Goal: Information Seeking & Learning: Compare options

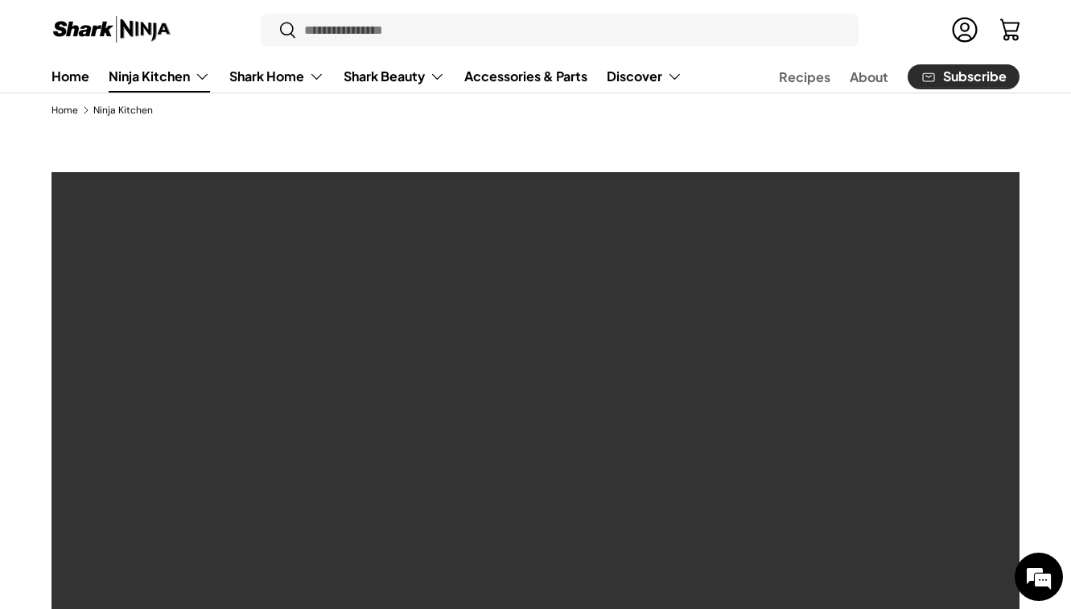
scroll to position [34, 0]
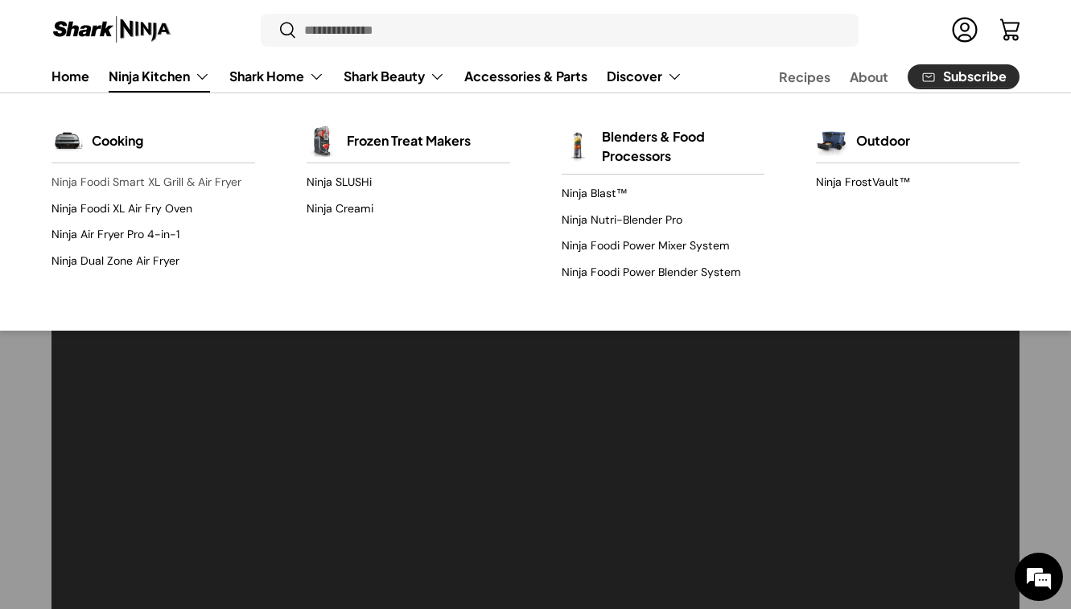
click at [176, 183] on link "Ninja Foodi Smart XL Grill & Air Fryer" at bounding box center [153, 183] width 204 height 26
click at [167, 216] on link "Ninja Foodi XL Air Fry Oven" at bounding box center [153, 209] width 204 height 26
click at [213, 187] on link "Ninja Foodi Smart XL Grill & Air Fryer" at bounding box center [153, 183] width 204 height 26
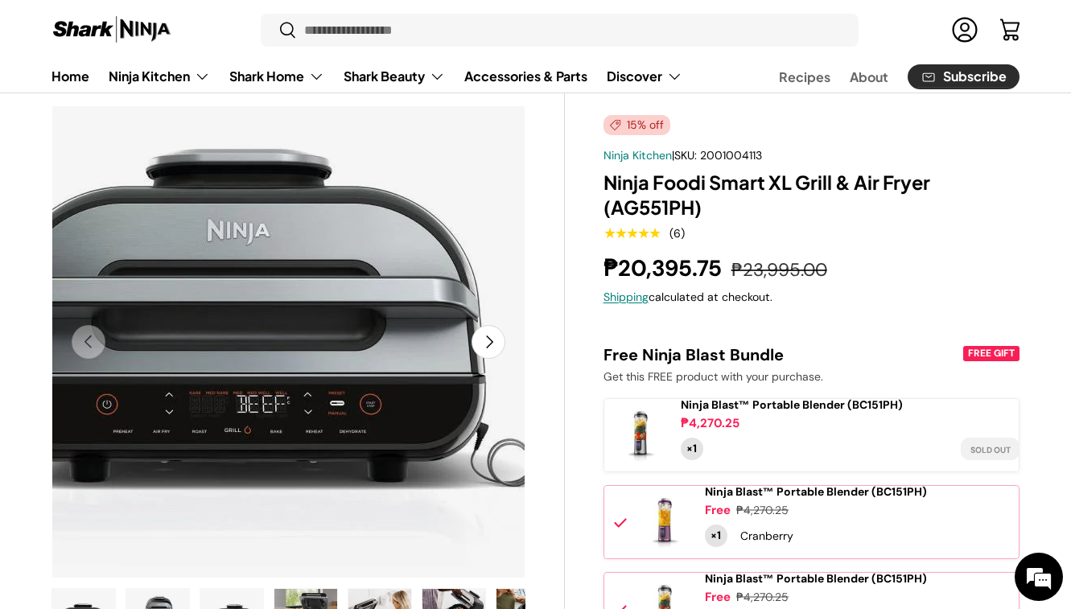
scroll to position [87, 0]
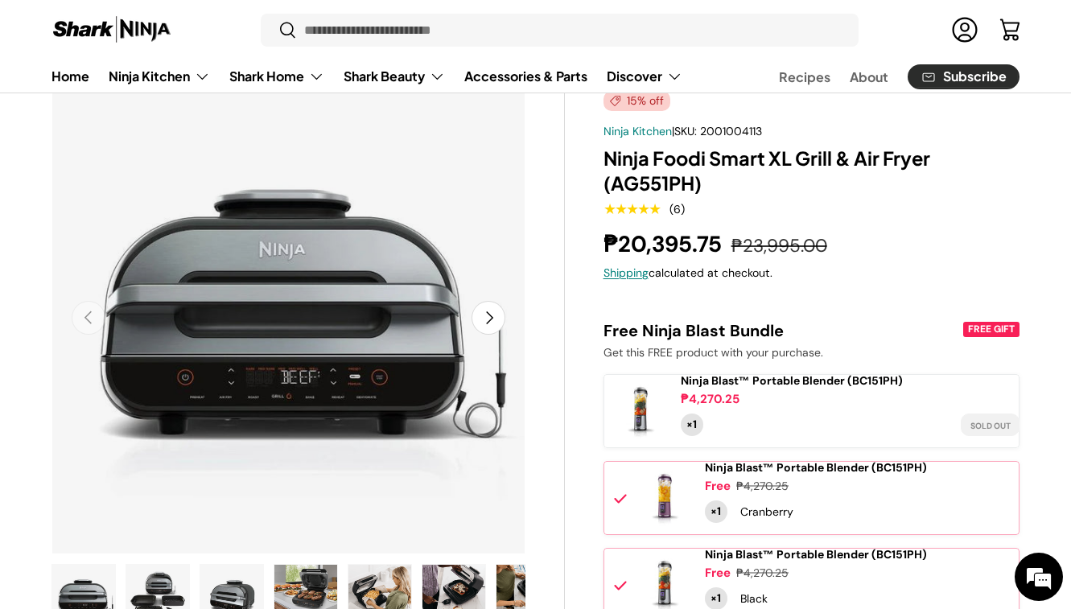
click at [488, 327] on button "Next" at bounding box center [488, 318] width 34 height 34
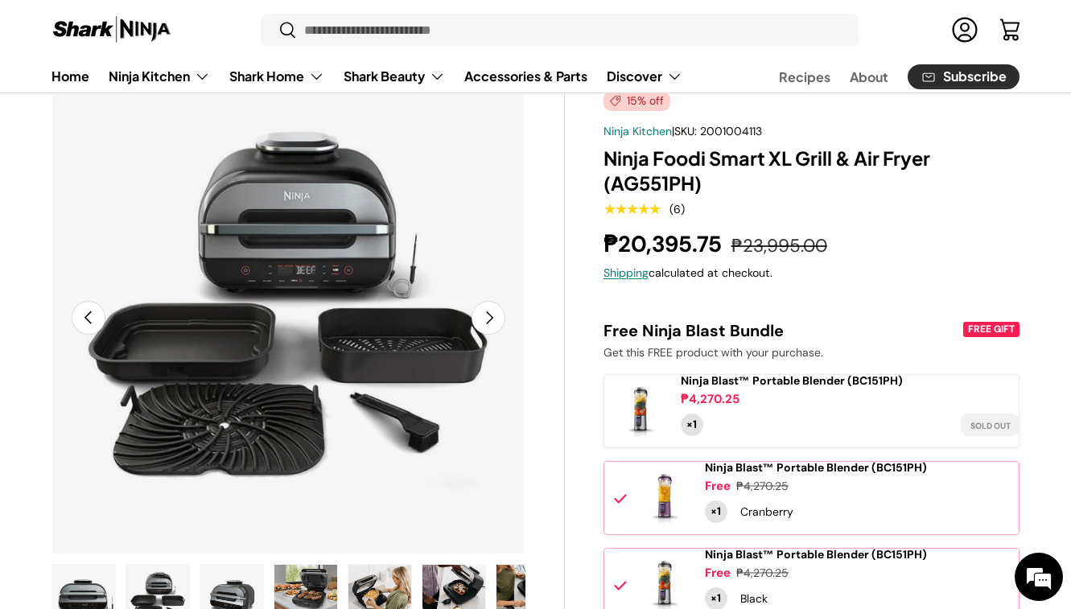
click at [488, 327] on button "Next" at bounding box center [488, 318] width 34 height 34
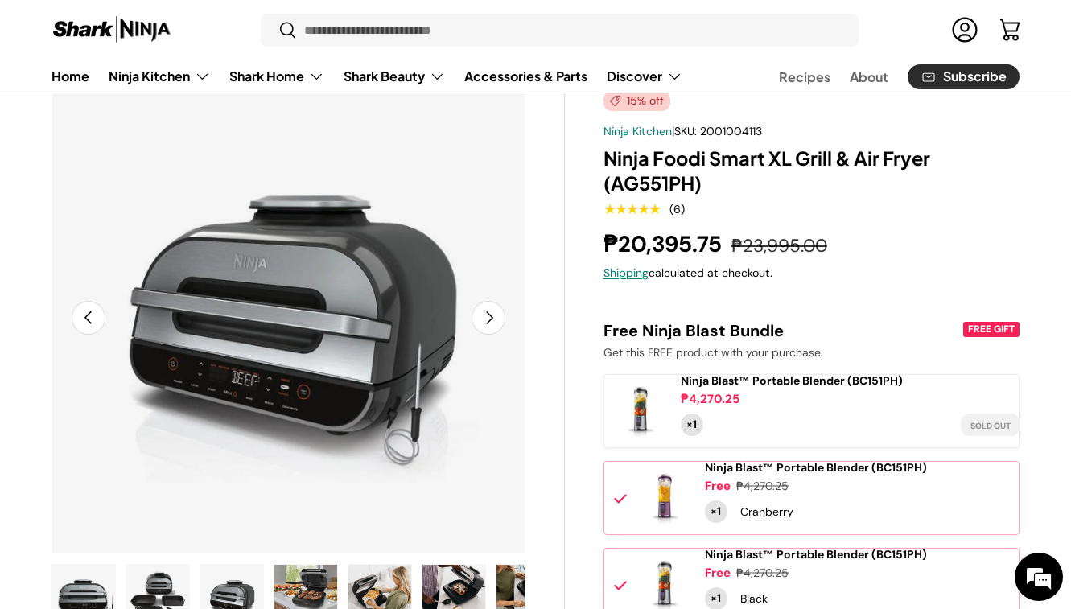
click at [488, 327] on button "Next" at bounding box center [488, 318] width 34 height 34
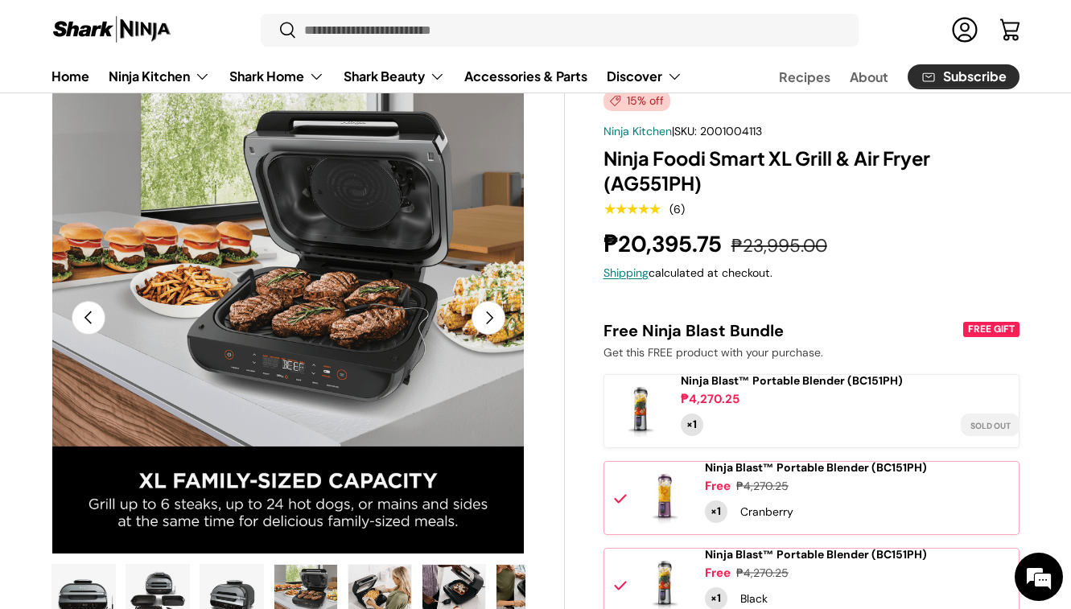
click at [488, 327] on button "Next" at bounding box center [488, 318] width 34 height 34
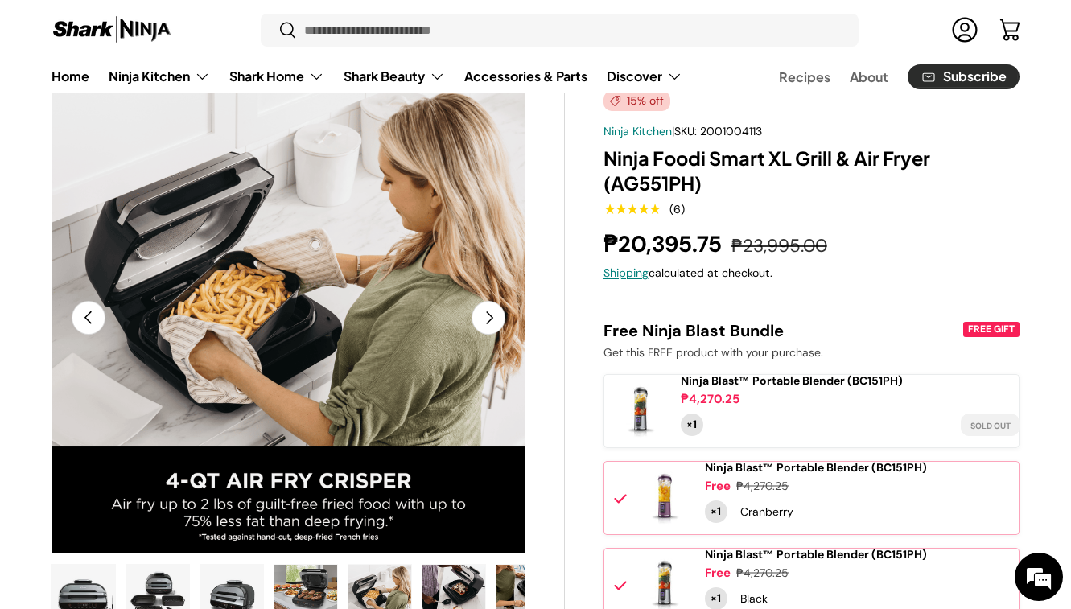
scroll to position [0, 0]
click at [488, 327] on button "Next" at bounding box center [488, 318] width 34 height 34
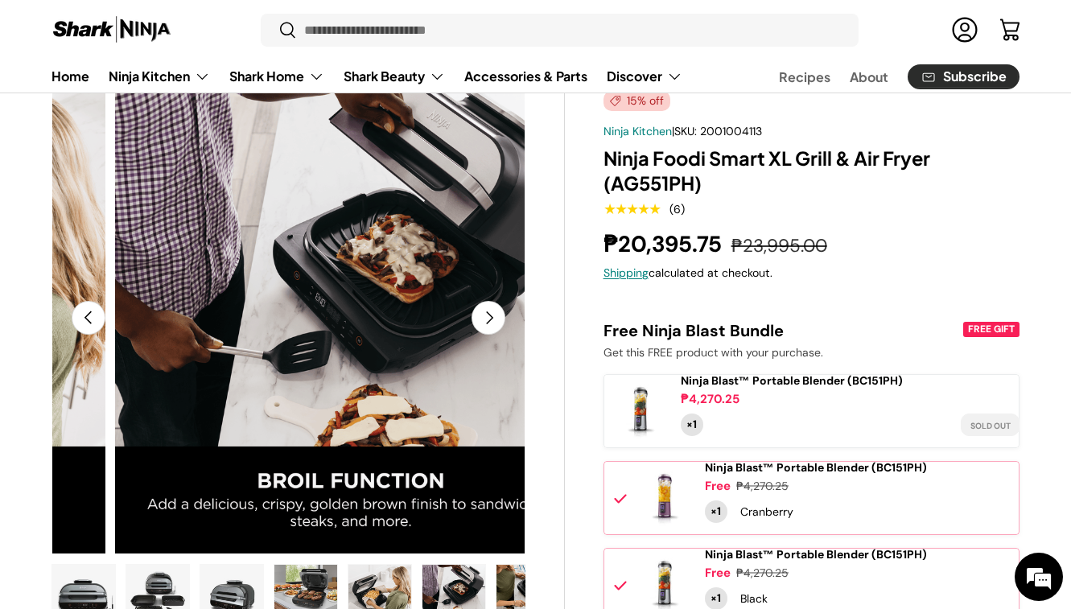
scroll to position [0, 2408]
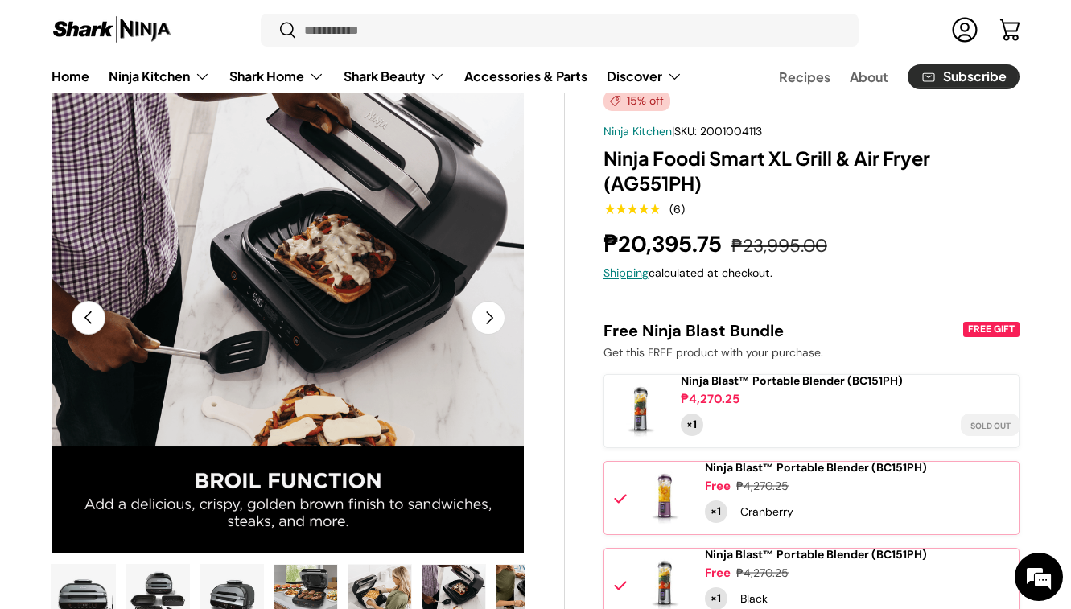
click at [488, 327] on button "Next" at bounding box center [488, 318] width 34 height 34
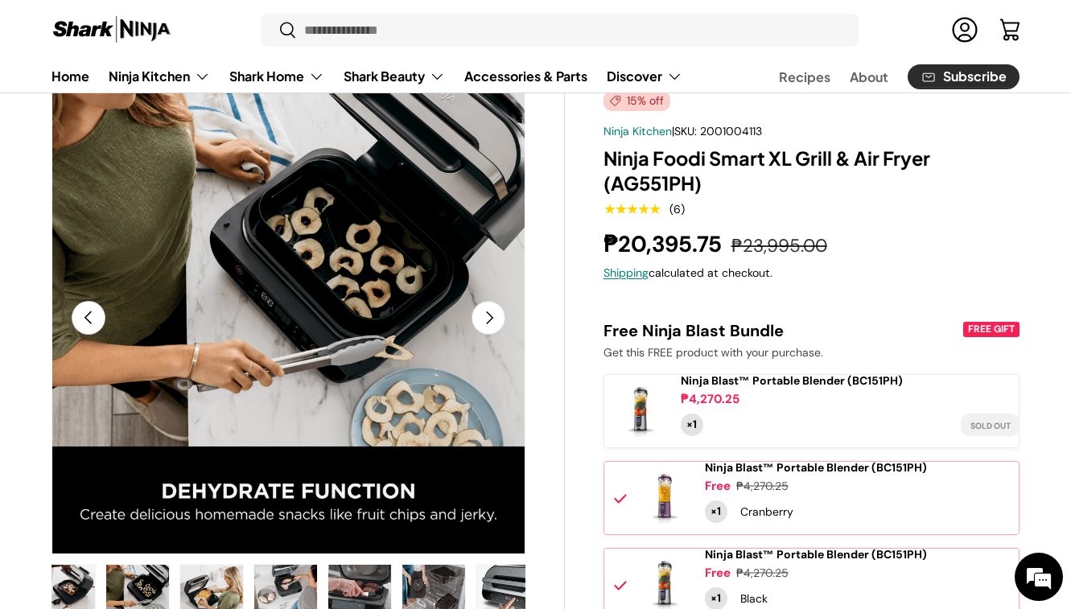
scroll to position [0, 444]
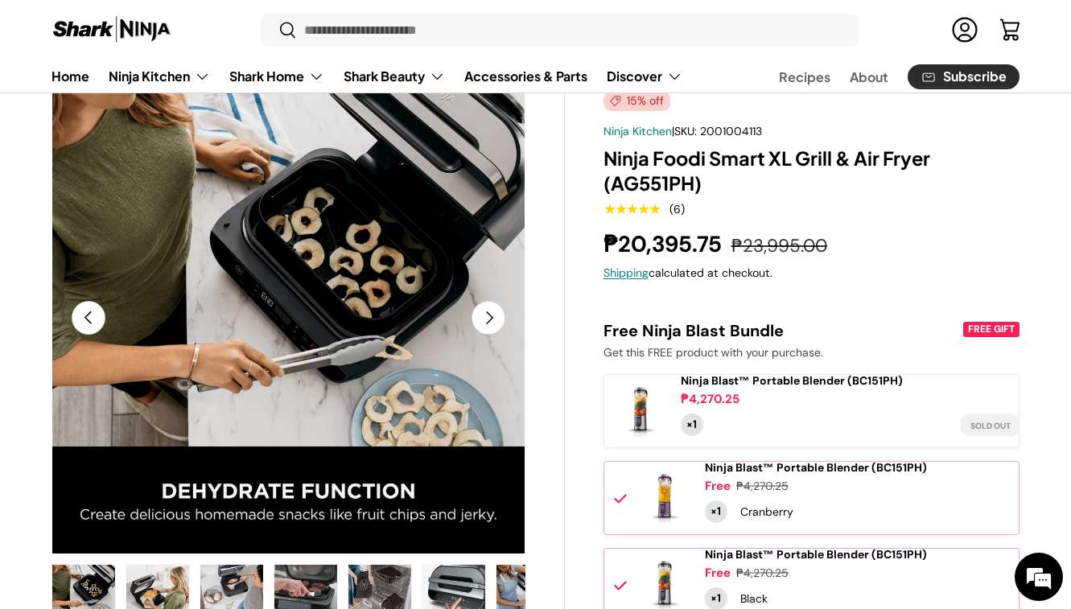
click at [488, 327] on button "Next" at bounding box center [488, 318] width 34 height 34
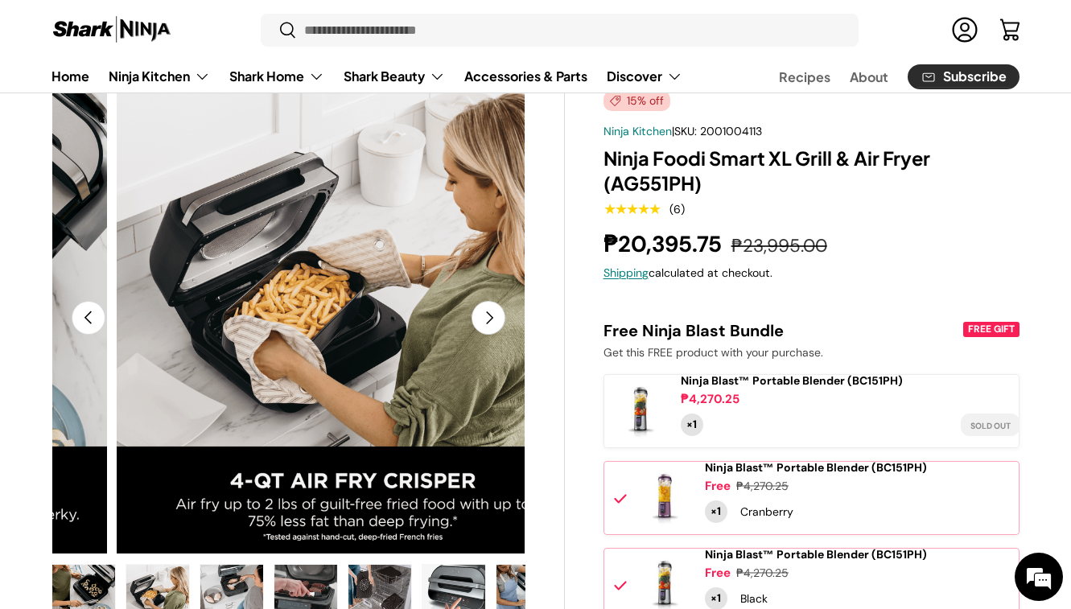
scroll to position [0, 3371]
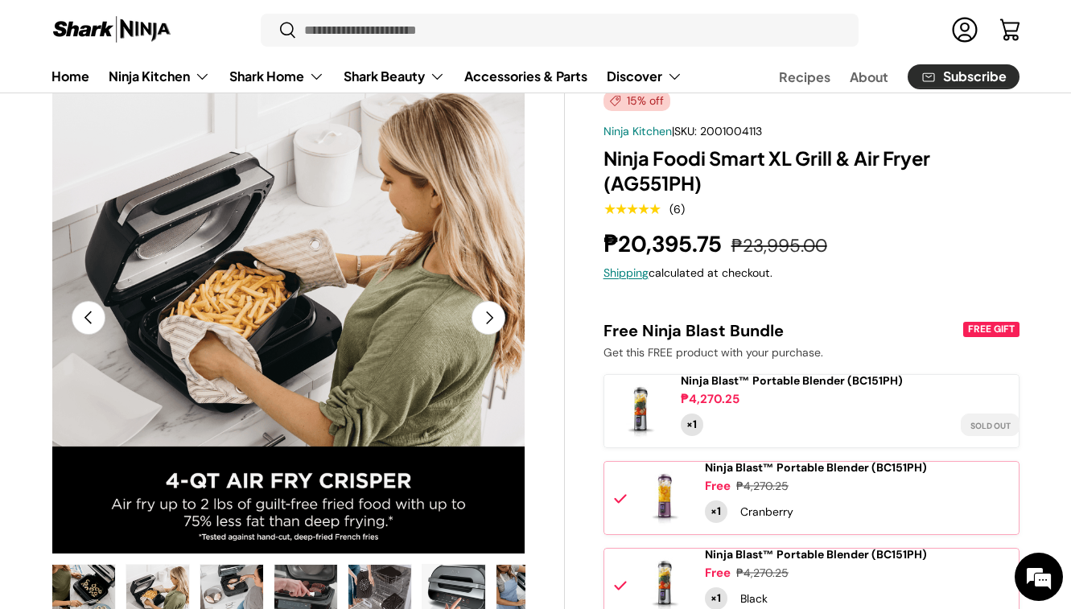
click at [488, 327] on button "Next" at bounding box center [488, 318] width 34 height 34
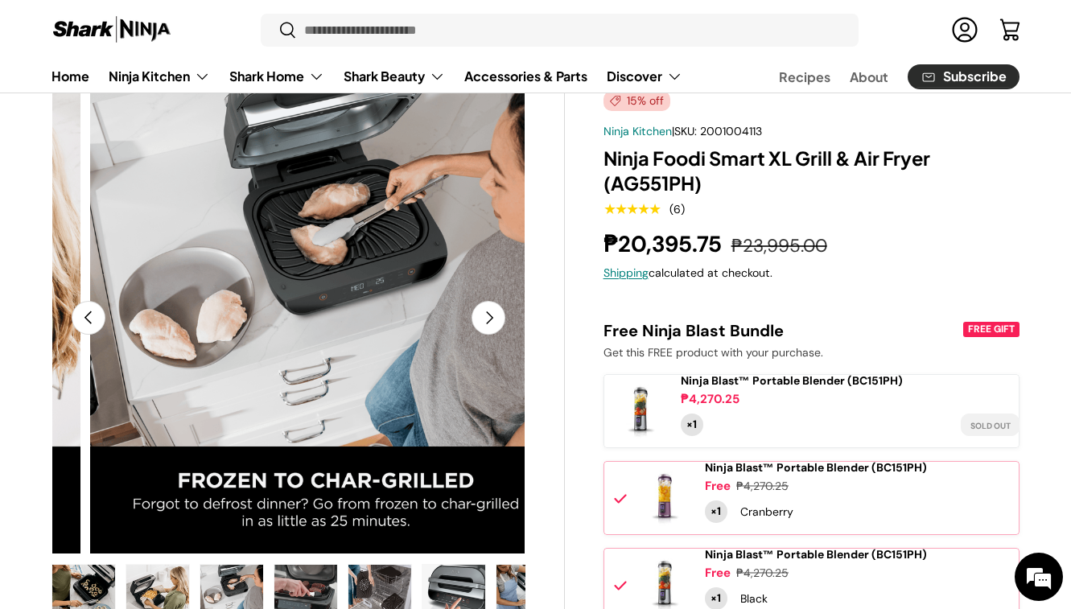
scroll to position [0, 3853]
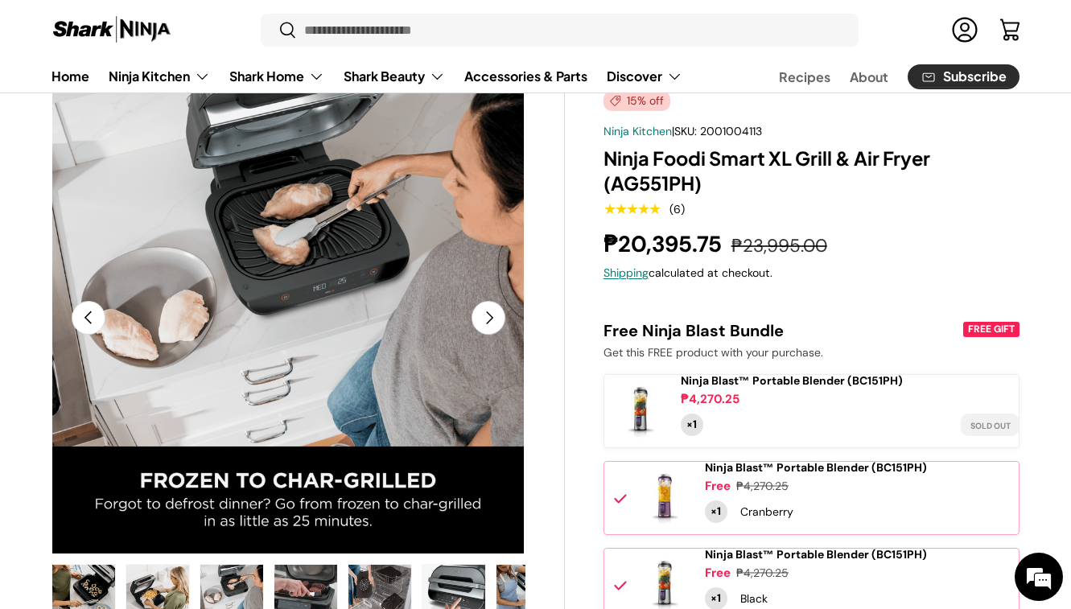
click at [488, 327] on button "Next" at bounding box center [488, 318] width 34 height 34
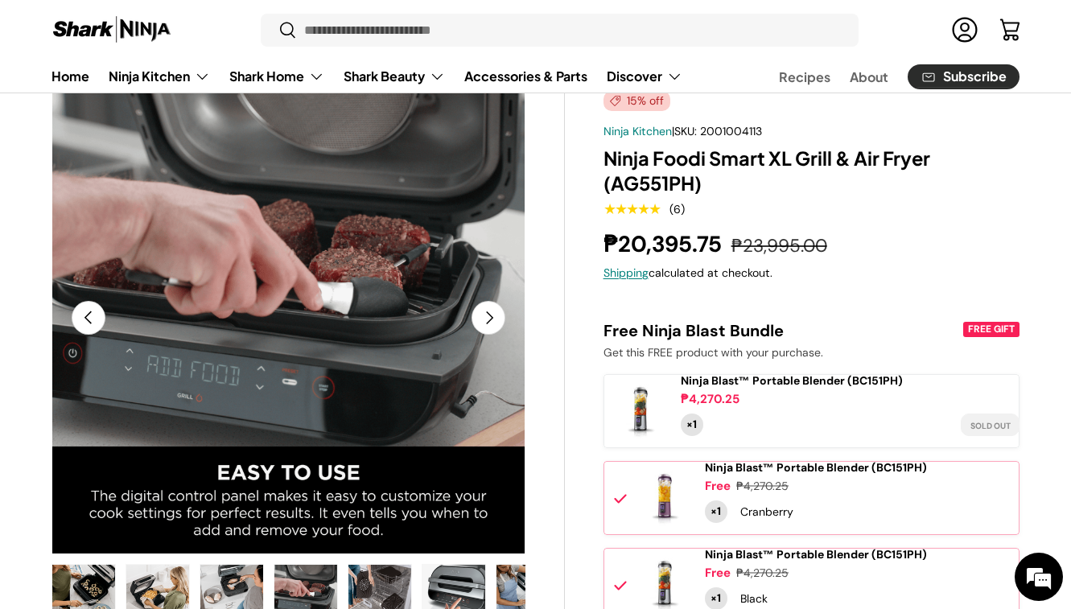
click at [488, 327] on button "Next" at bounding box center [488, 318] width 34 height 34
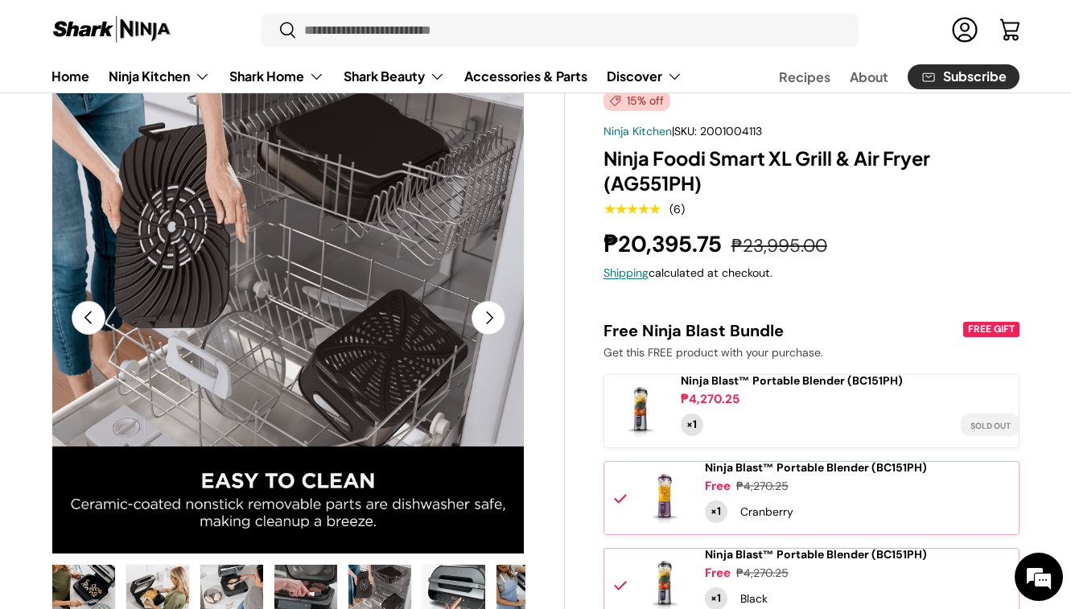
click at [488, 327] on button "Next" at bounding box center [488, 318] width 34 height 34
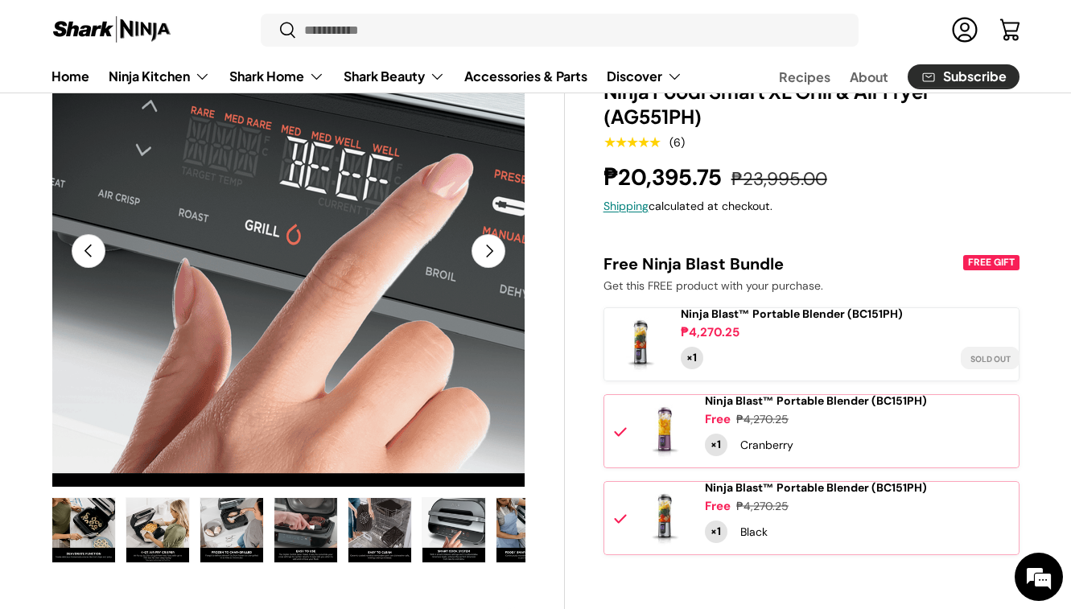
scroll to position [190, 0]
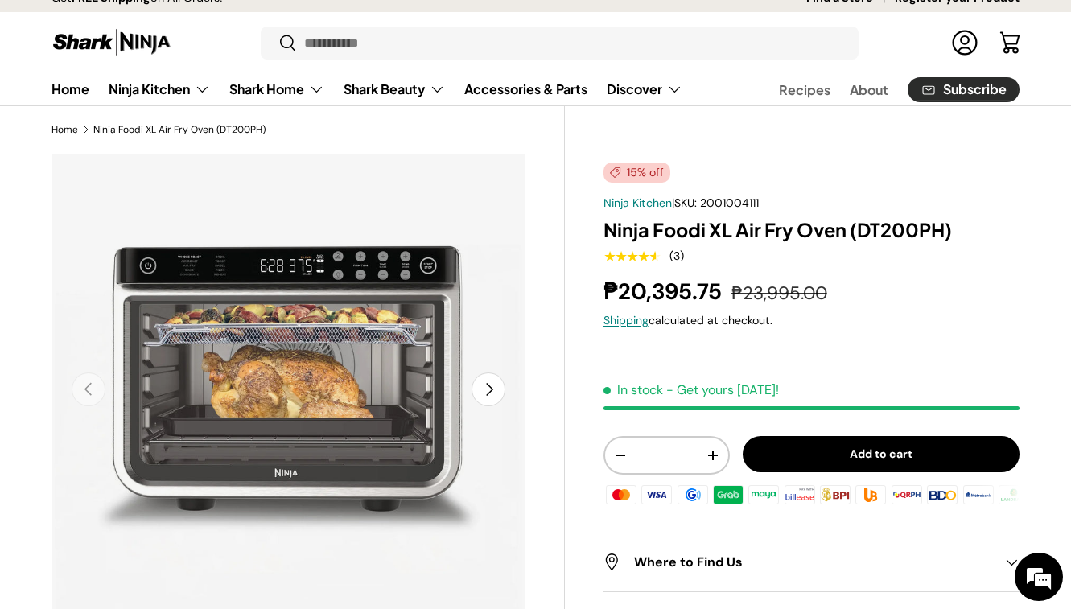
scroll to position [18, 0]
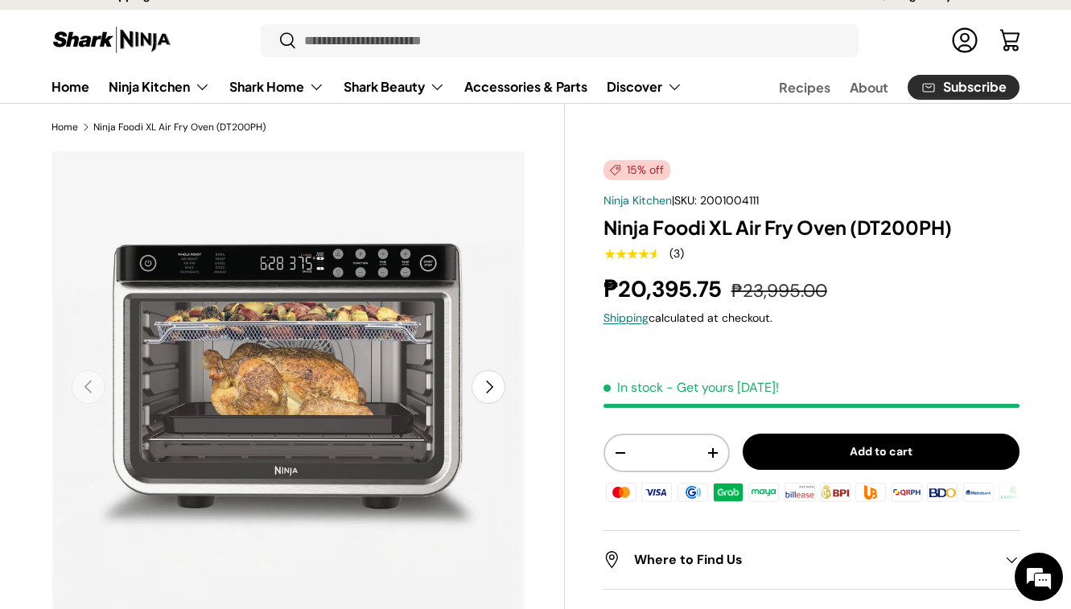
click at [498, 386] on button "Next" at bounding box center [488, 387] width 34 height 34
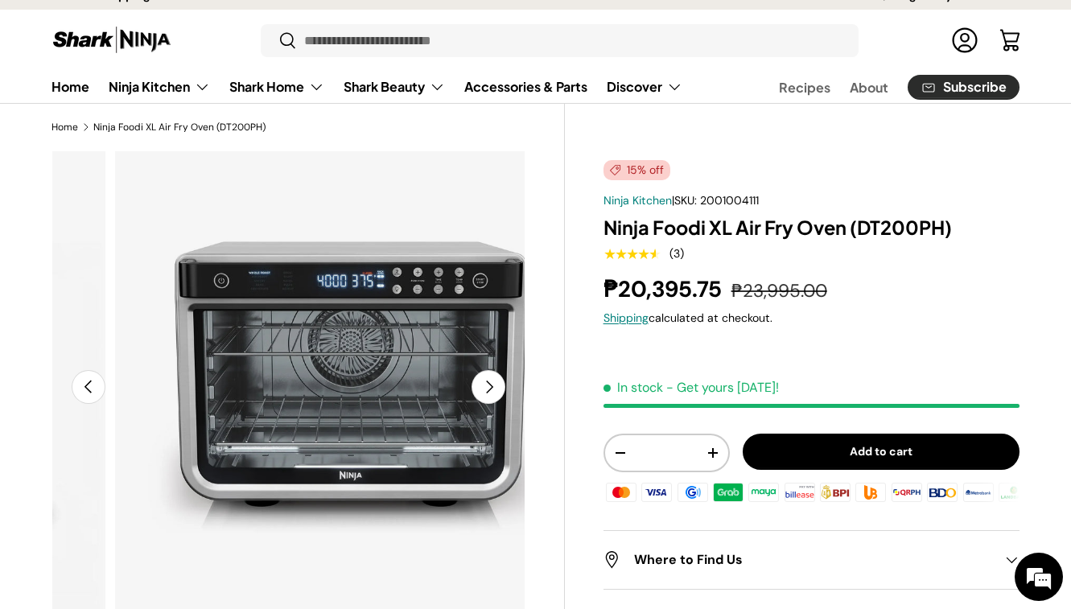
scroll to position [0, 482]
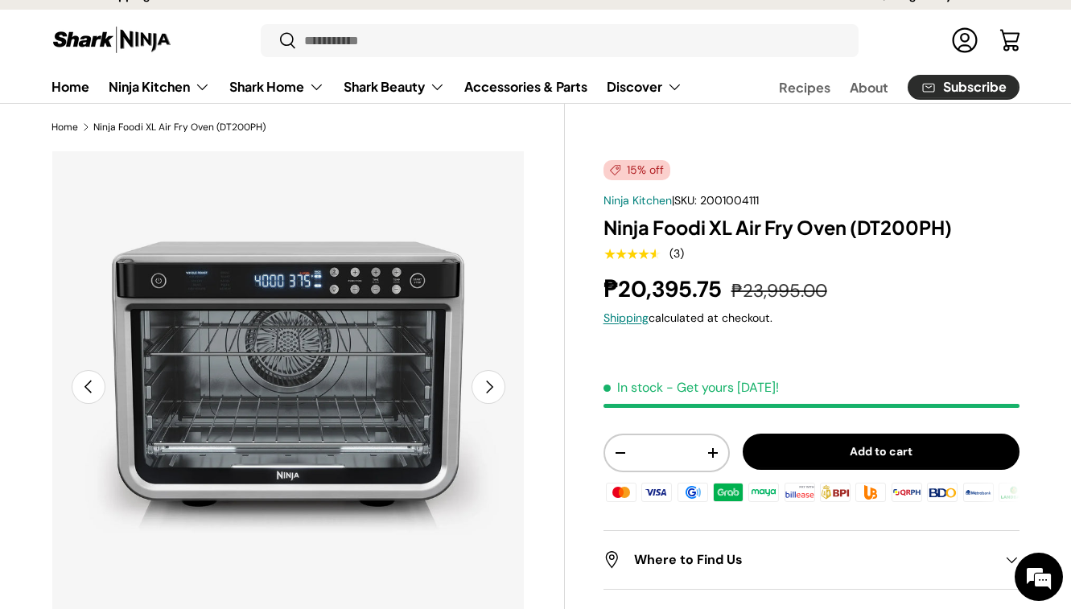
click at [498, 386] on button "Next" at bounding box center [488, 387] width 34 height 34
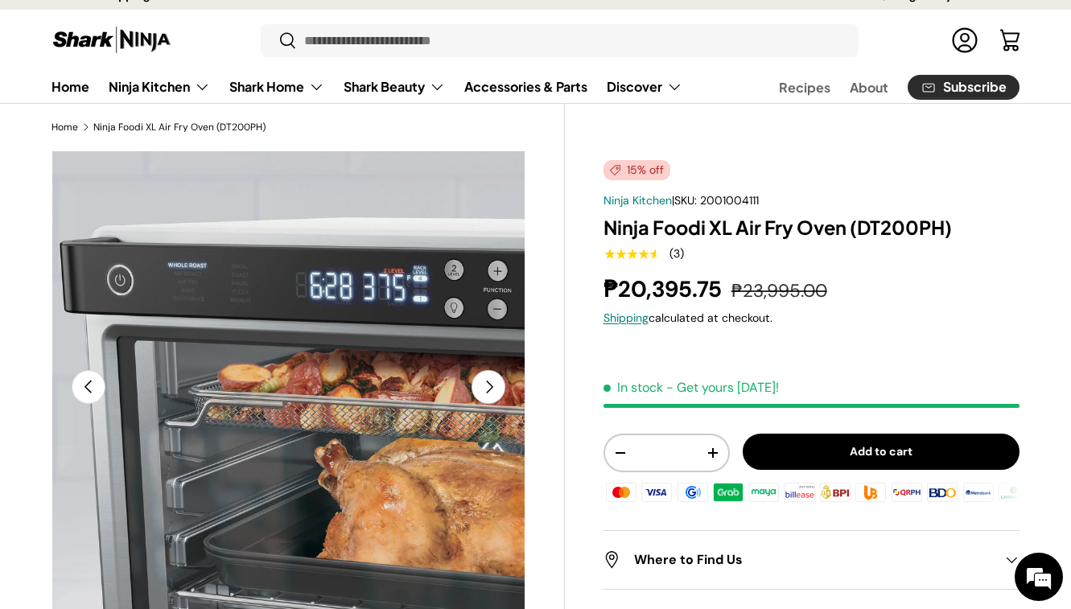
click at [498, 386] on button "Next" at bounding box center [488, 387] width 34 height 34
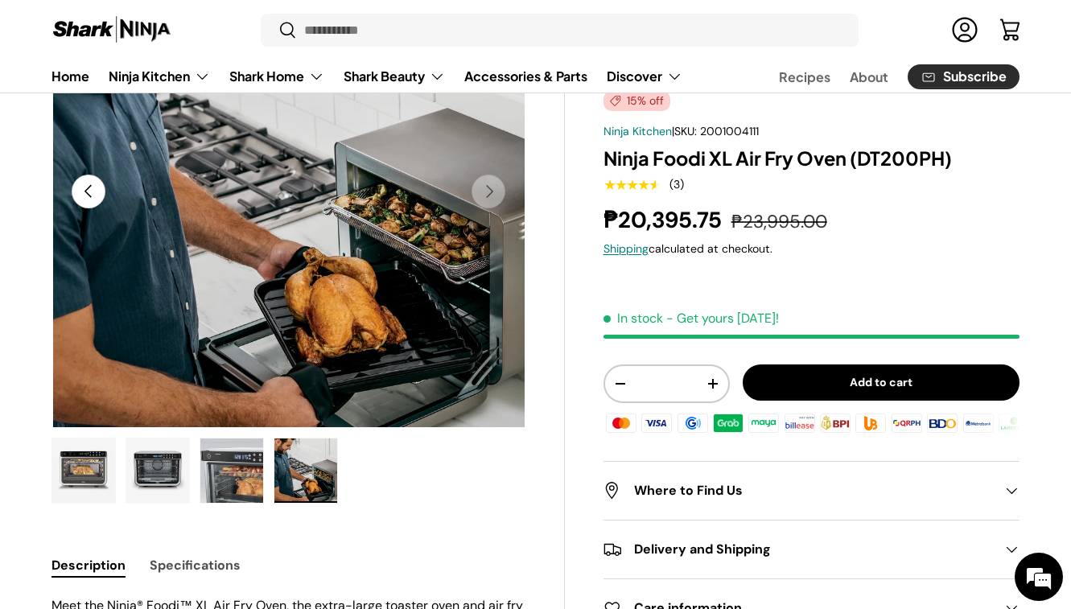
scroll to position [303, 0]
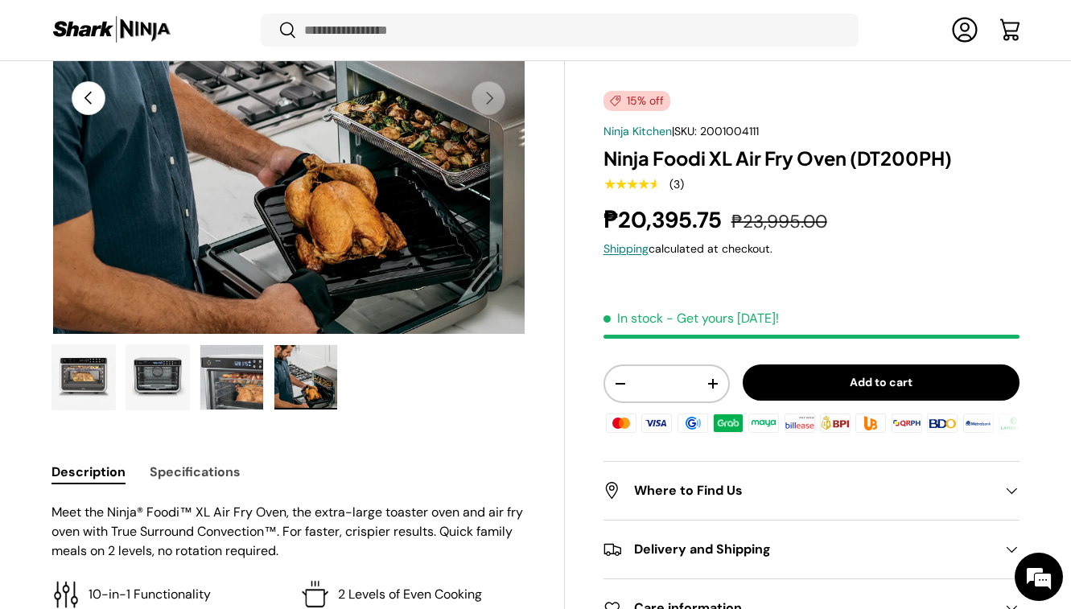
click at [303, 386] on img "Gallery Viewer" at bounding box center [305, 377] width 63 height 64
click at [152, 396] on img "Gallery Viewer" at bounding box center [157, 377] width 63 height 64
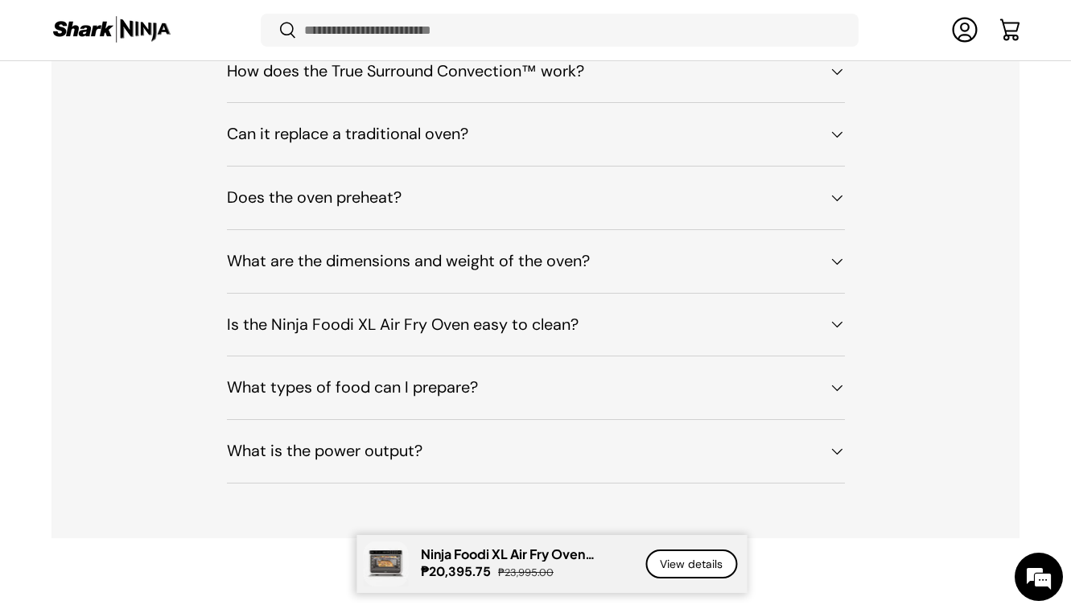
scroll to position [8113, 0]
